Goal: Check status: Check status

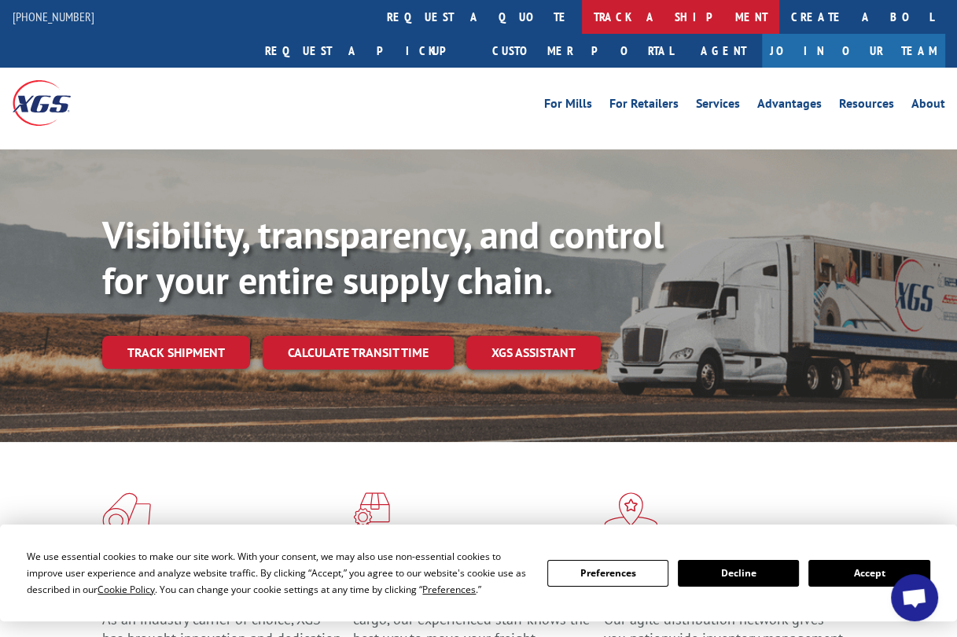
click at [582, 13] on link "track a shipment" at bounding box center [680, 17] width 197 height 34
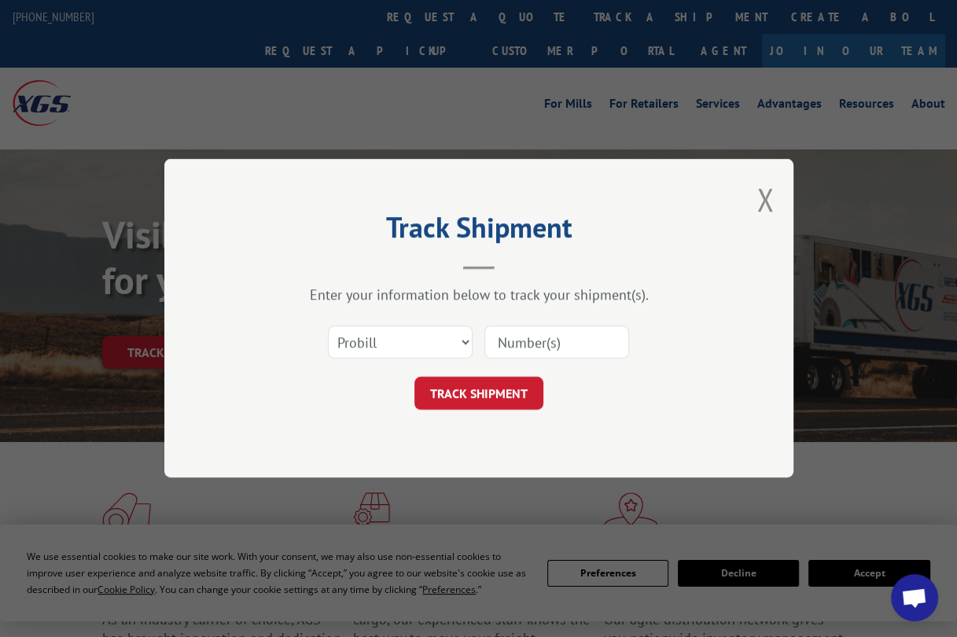
click at [525, 339] on input at bounding box center [557, 342] width 145 height 33
paste input "EFI00387810"
type input "EFI00387810"
click at [494, 388] on button "TRACK SHIPMENT" at bounding box center [479, 394] width 129 height 33
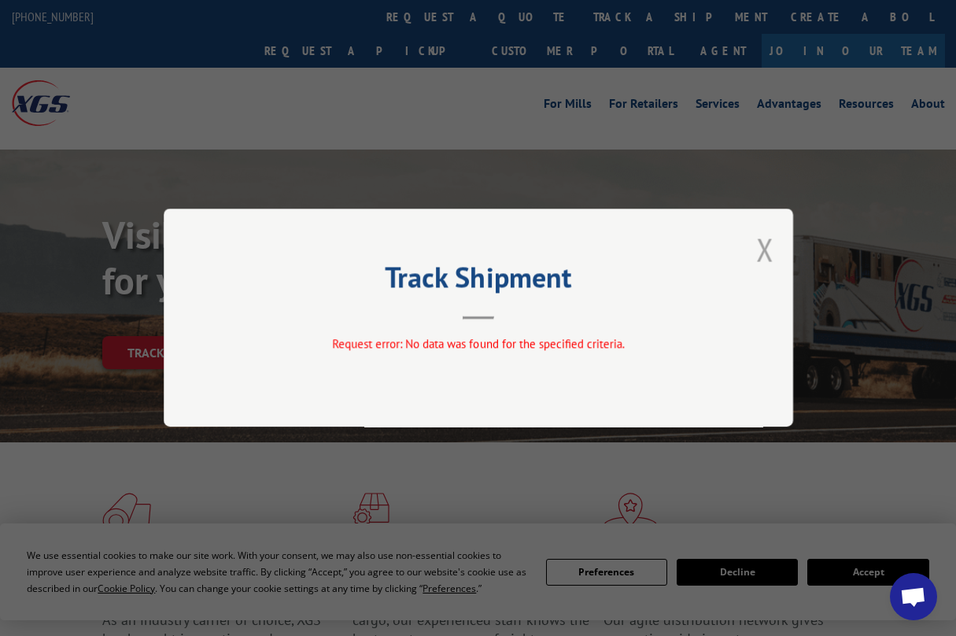
click at [771, 248] on button "Close modal" at bounding box center [764, 249] width 17 height 42
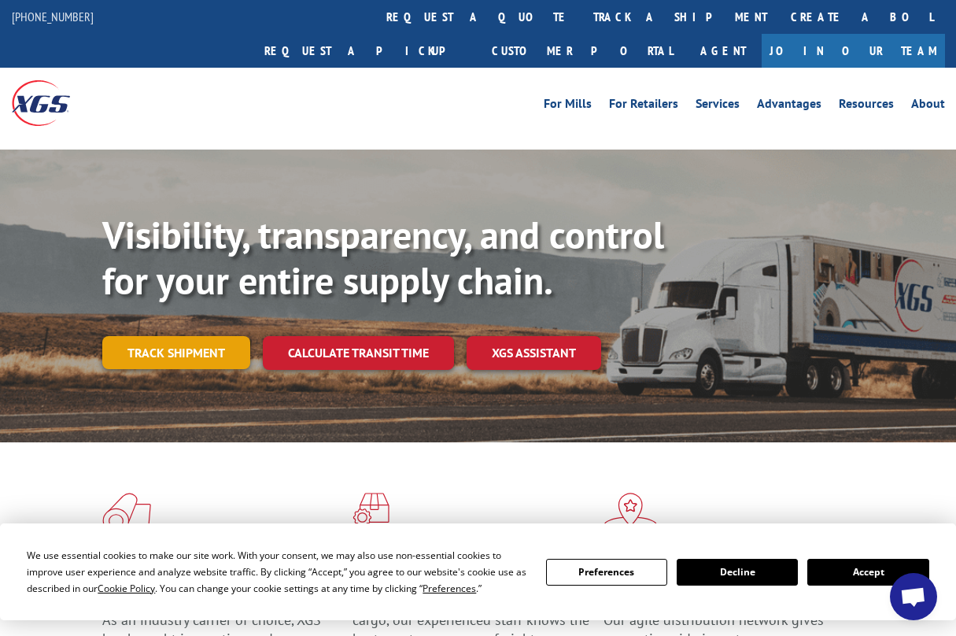
click at [190, 336] on link "Track shipment" at bounding box center [176, 352] width 148 height 33
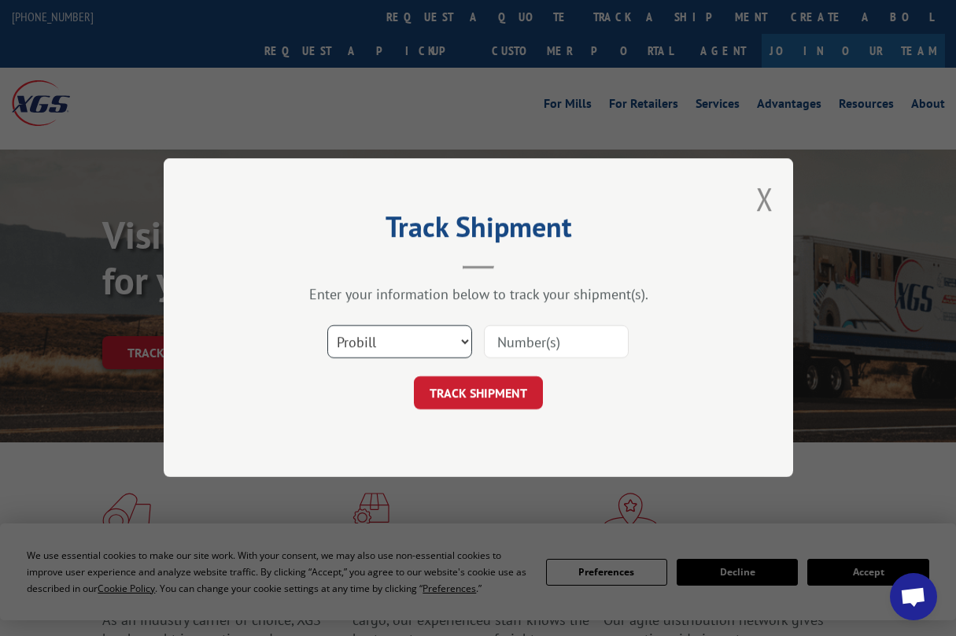
click at [459, 343] on select "Select category... Probill BOL PO" at bounding box center [399, 342] width 145 height 33
select select "bol"
click at [327, 326] on select "Select category... Probill BOL PO" at bounding box center [399, 342] width 145 height 33
click at [546, 342] on input at bounding box center [556, 342] width 145 height 33
type input "579127"
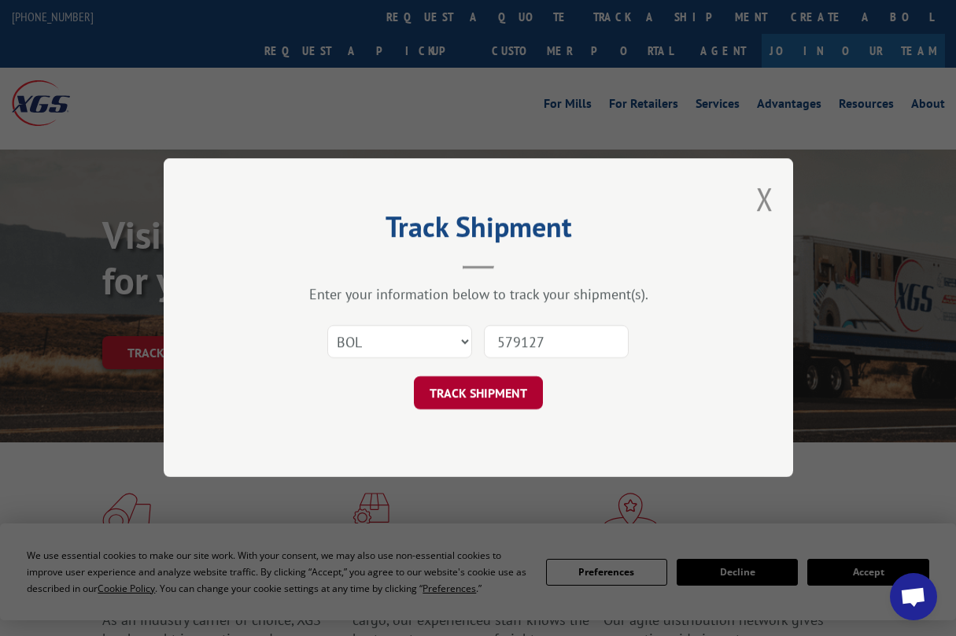
click at [482, 395] on button "TRACK SHIPMENT" at bounding box center [478, 393] width 129 height 33
